Goal: Task Accomplishment & Management: Manage account settings

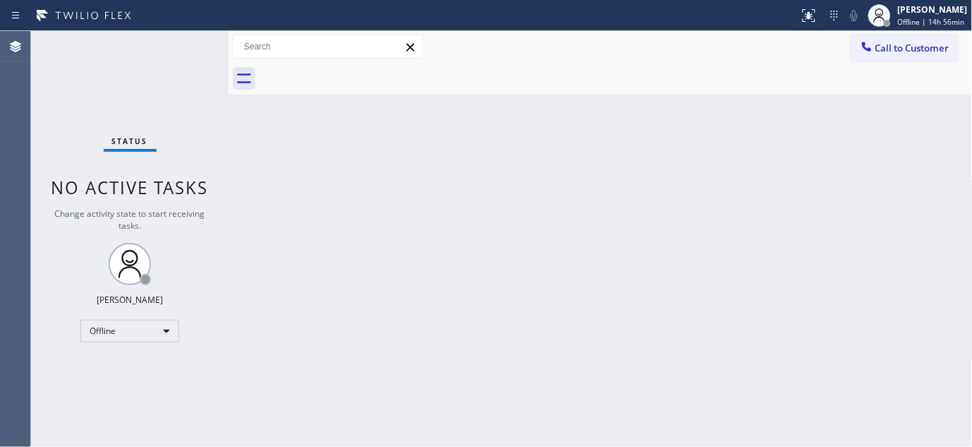
click at [358, 117] on div "Back to Dashboard Change Sender ID Customers Technicians Select a contact Outbo…" at bounding box center [601, 238] width 744 height 415
click at [927, 15] on div "Adam Alramadan" at bounding box center [933, 10] width 70 height 12
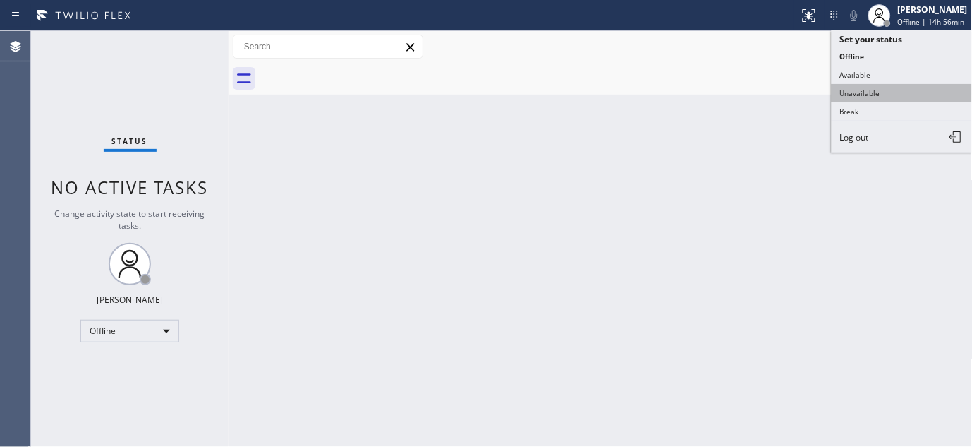
click at [886, 102] on button "Unavailable" at bounding box center [902, 93] width 141 height 18
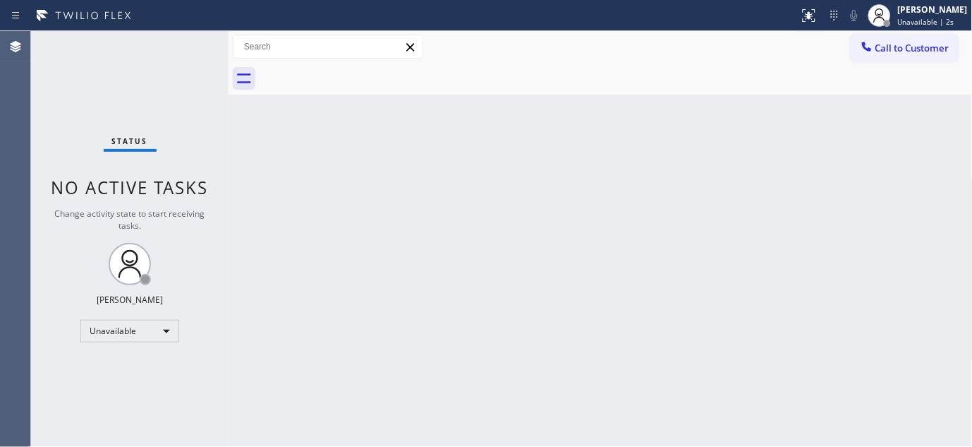
drag, startPoint x: 312, startPoint y: 99, endPoint x: 463, endPoint y: 75, distance: 152.2
click at [312, 99] on div "Back to Dashboard Change Sender ID Customers Technicians Select a contact Outbo…" at bounding box center [601, 238] width 744 height 415
click at [803, 16] on icon at bounding box center [811, 15] width 17 height 17
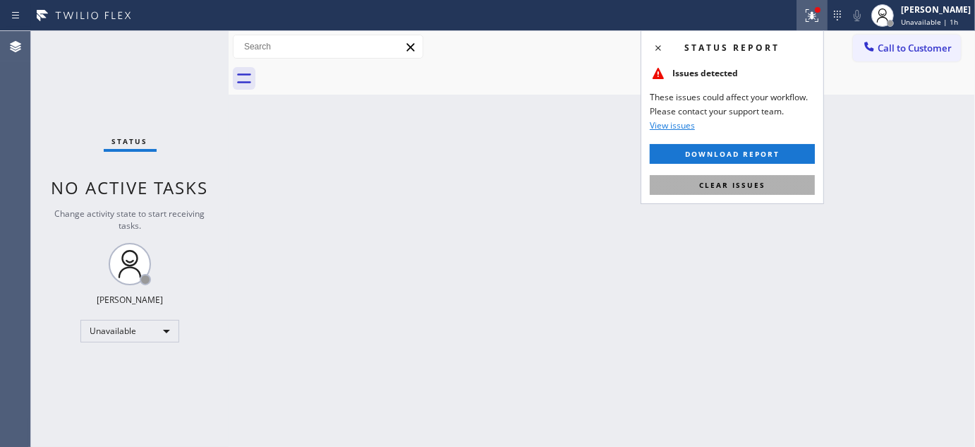
click at [764, 181] on span "Clear issues" at bounding box center [732, 185] width 66 height 10
